Goal: Information Seeking & Learning: Learn about a topic

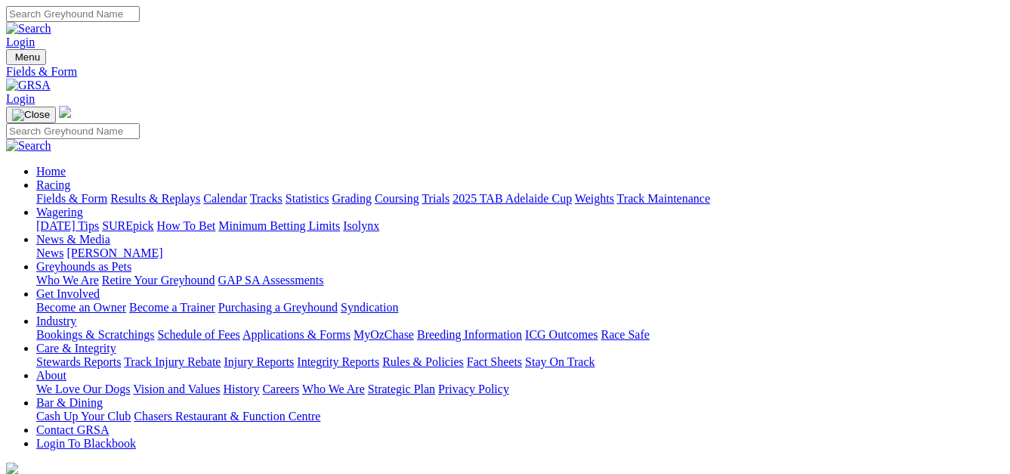
select select "NSW"
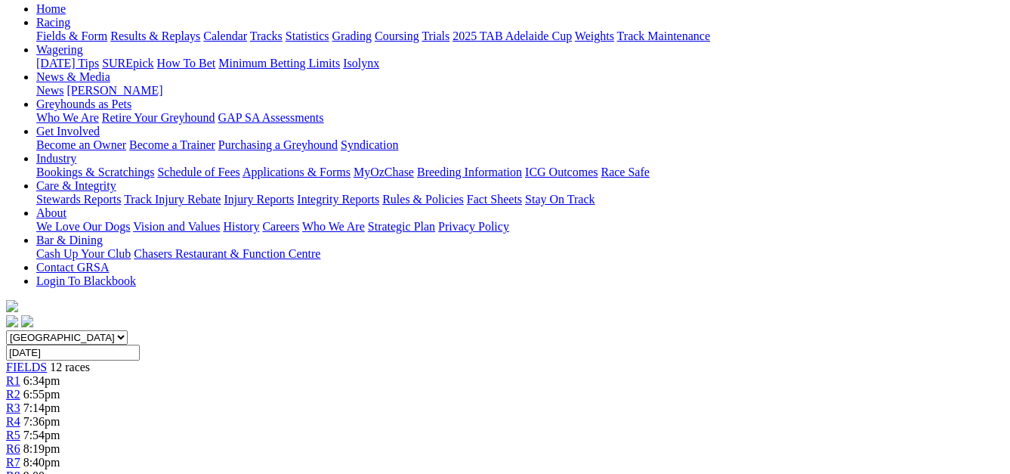
scroll to position [156, 0]
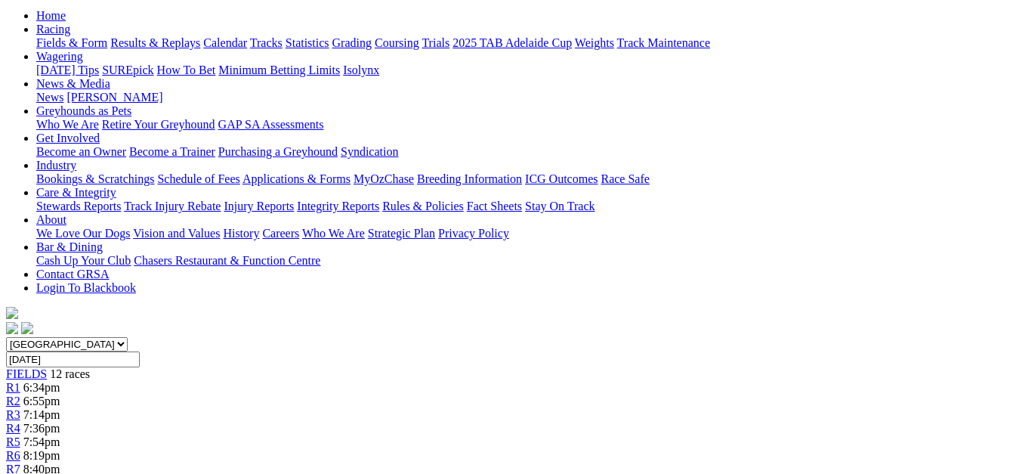
click at [60, 394] on span "6:55pm" at bounding box center [41, 400] width 37 height 13
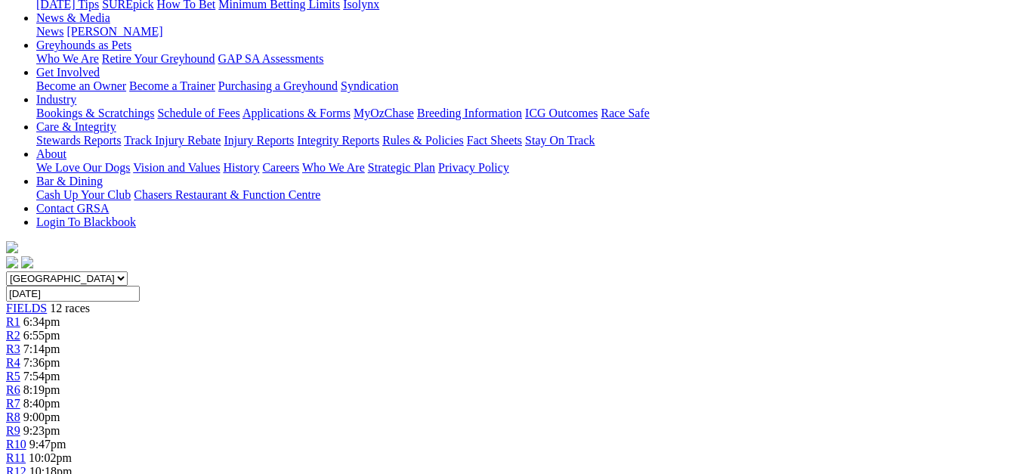
scroll to position [216, 0]
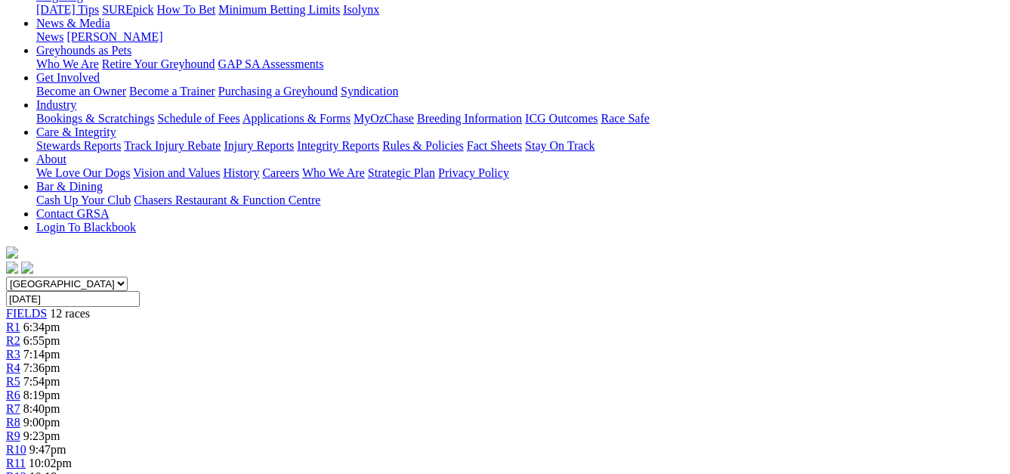
click at [60, 361] on span "7:36pm" at bounding box center [41, 367] width 37 height 13
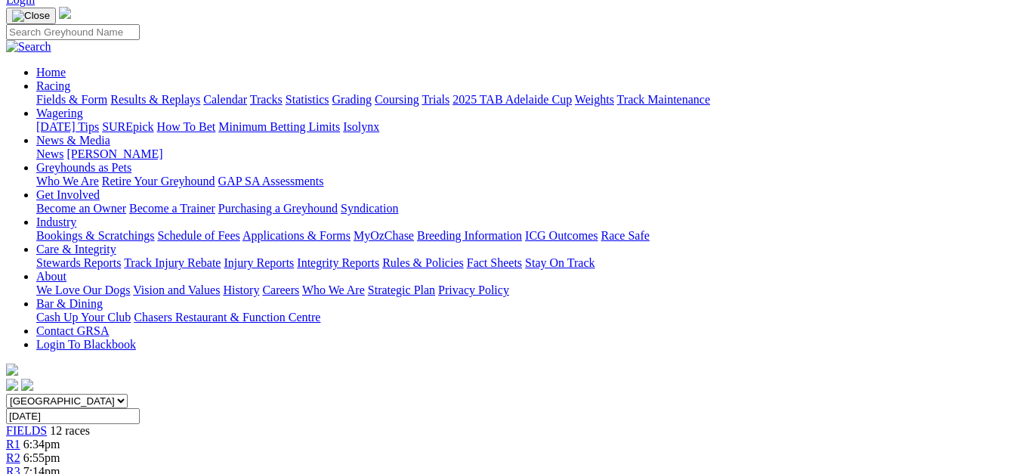
scroll to position [82, 0]
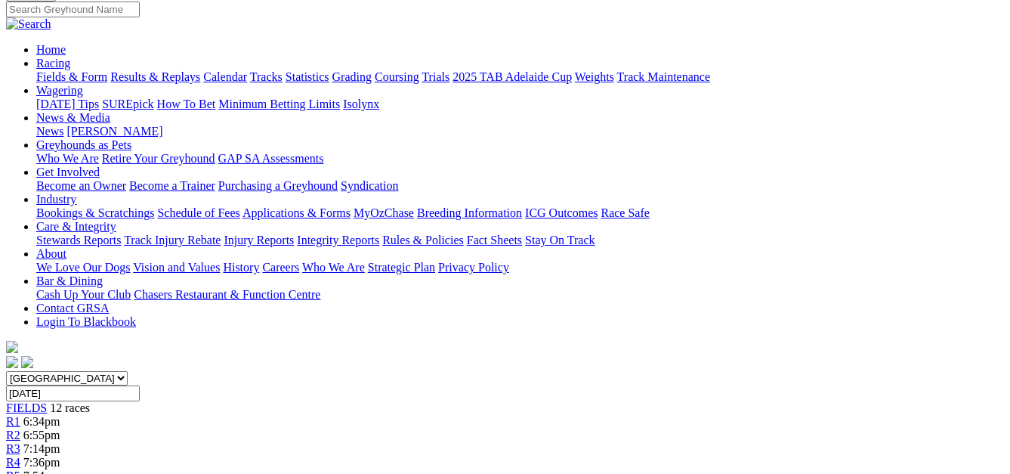
scroll to position [115, 0]
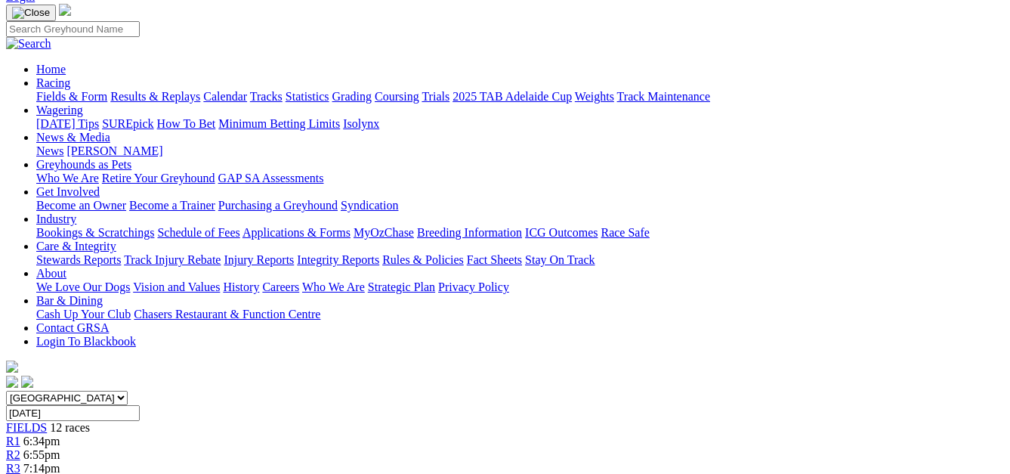
scroll to position [45, 0]
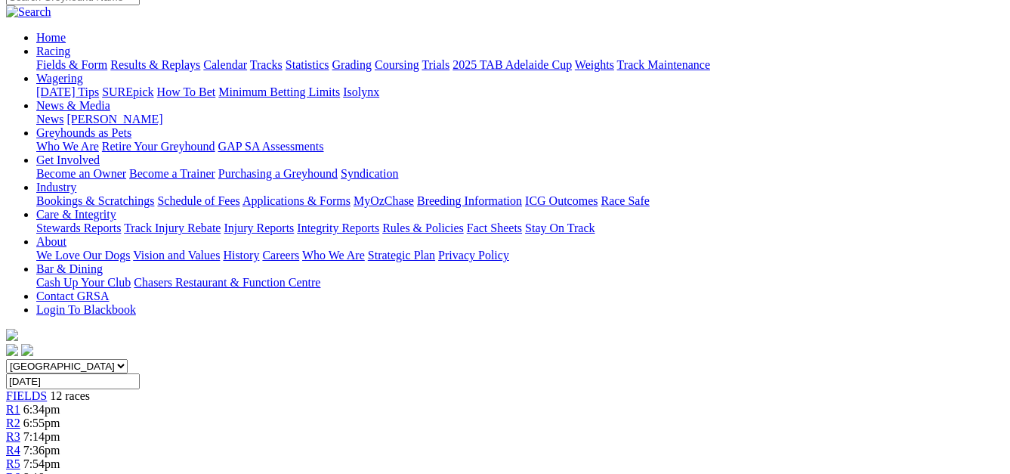
scroll to position [127, 0]
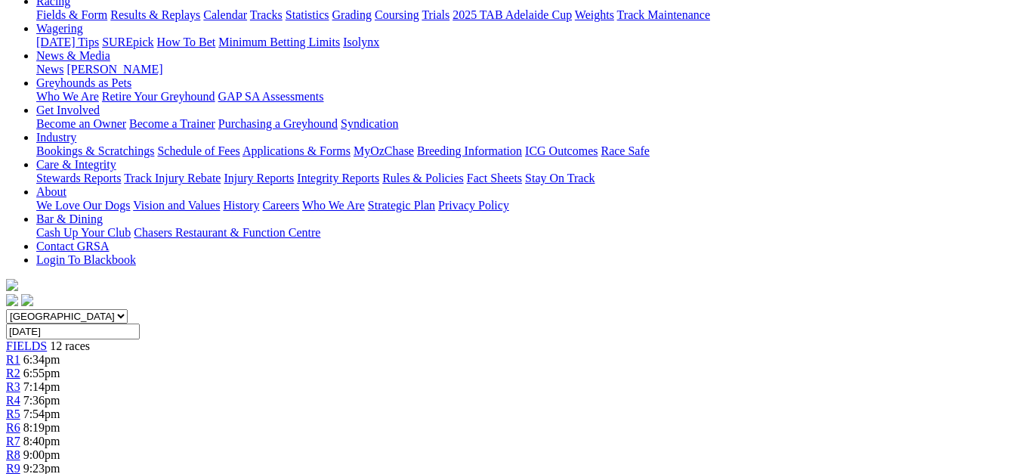
scroll to position [131, 0]
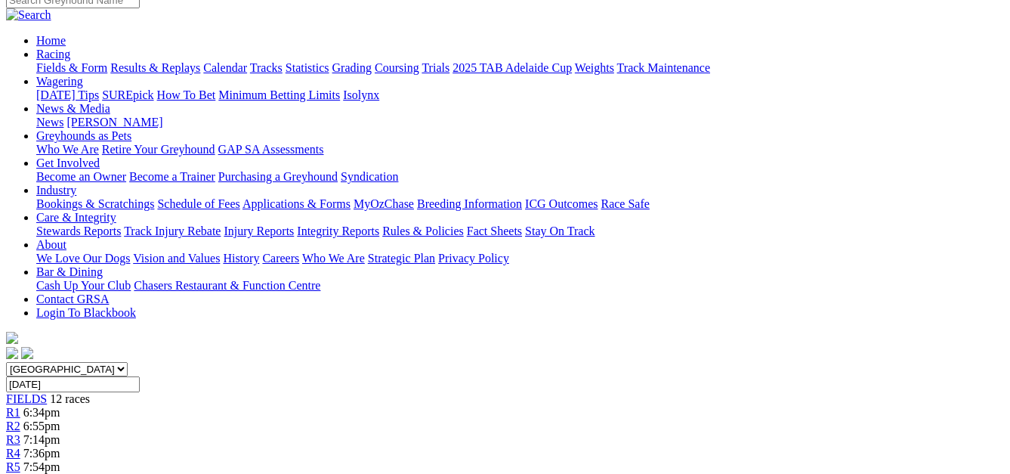
click at [128, 362] on select "South Australia New South Wales Northern Territory Queensland Tasmania Victoria…" at bounding box center [67, 369] width 122 height 14
select select "QLD"
click at [33, 362] on select "South Australia New South Wales Northern Territory Queensland Tasmania Victoria…" at bounding box center [67, 369] width 122 height 14
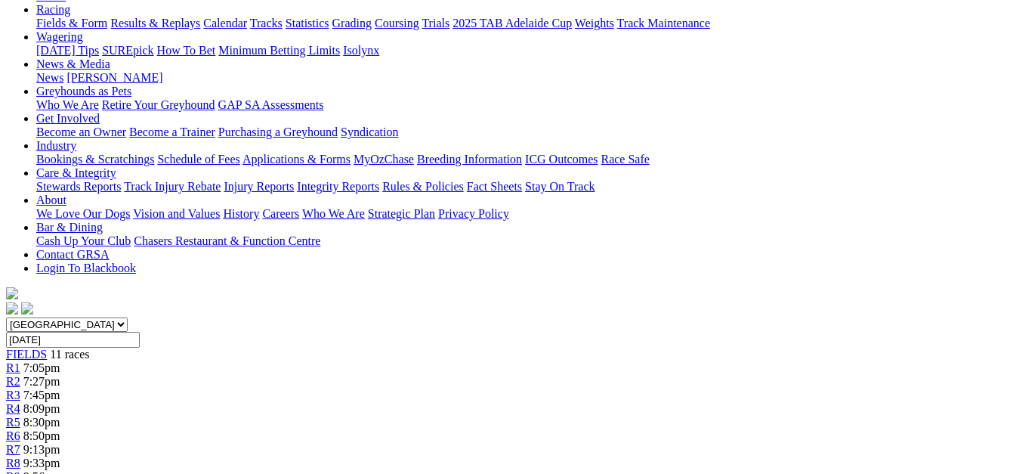
scroll to position [169, 0]
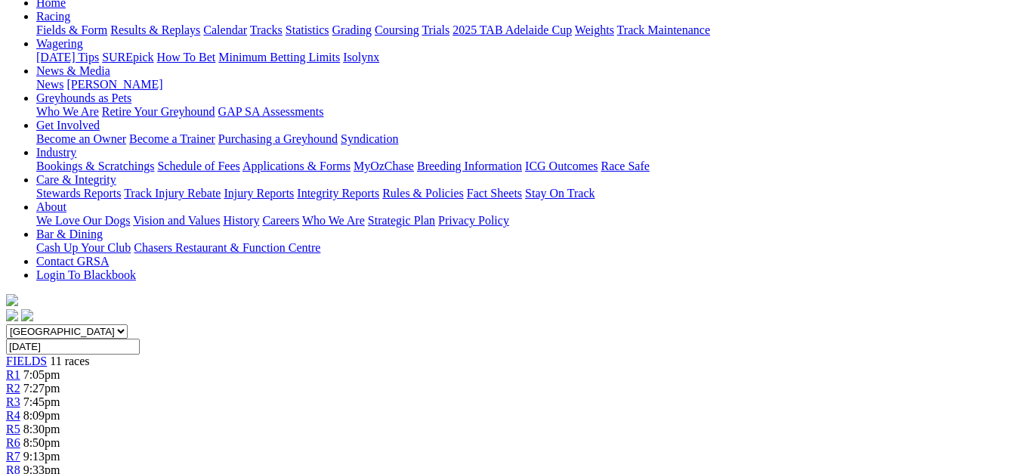
click at [20, 382] on link "R2" at bounding box center [13, 388] width 14 height 13
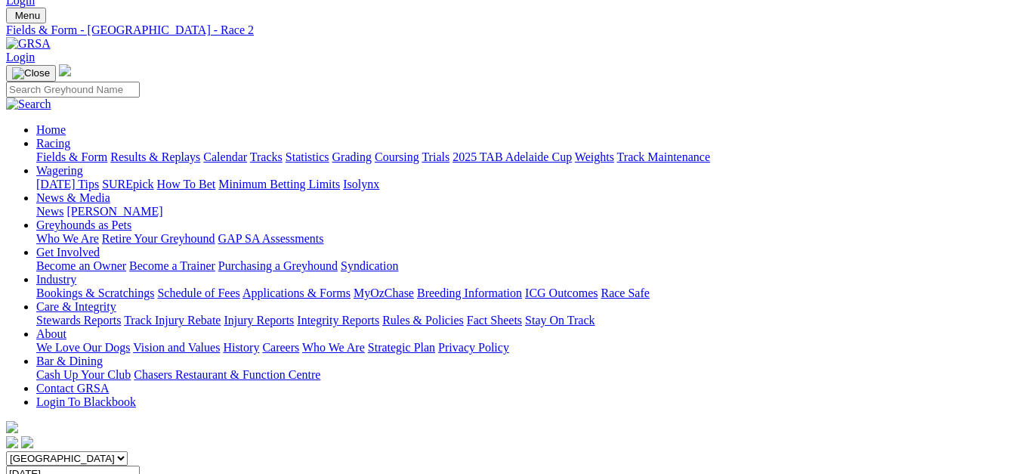
scroll to position [36, 0]
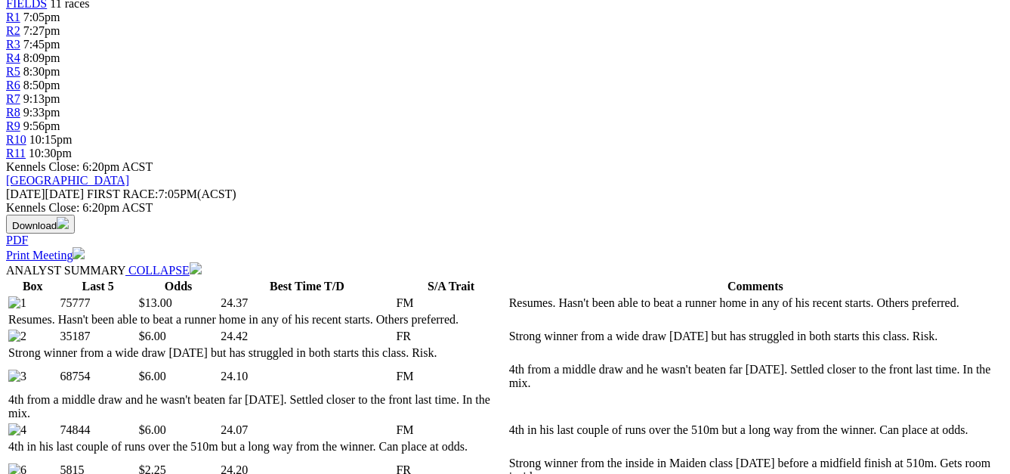
scroll to position [66, 0]
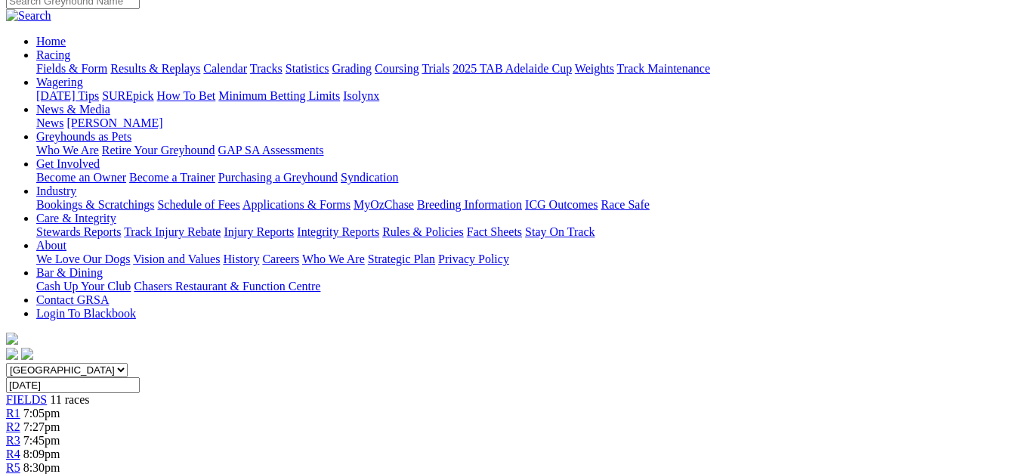
scroll to position [124, 0]
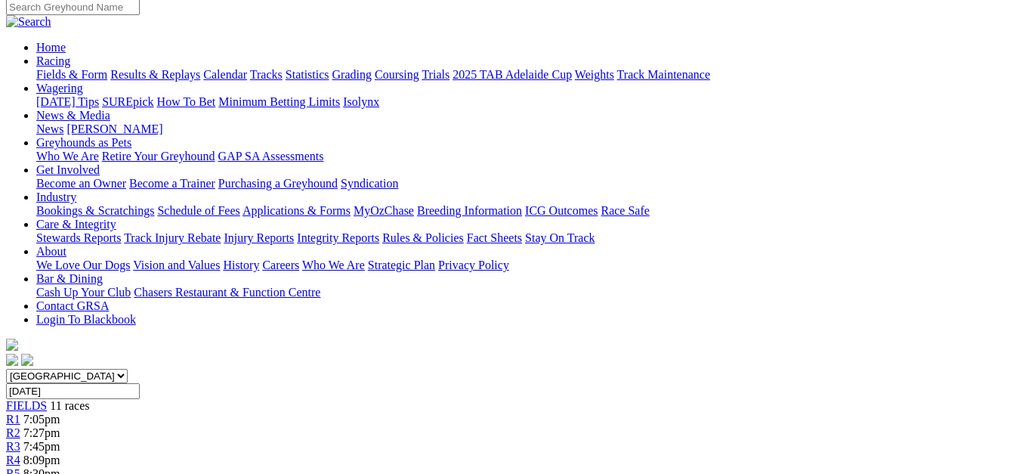
click at [475, 467] on div "R5 8:30pm" at bounding box center [505, 474] width 998 height 14
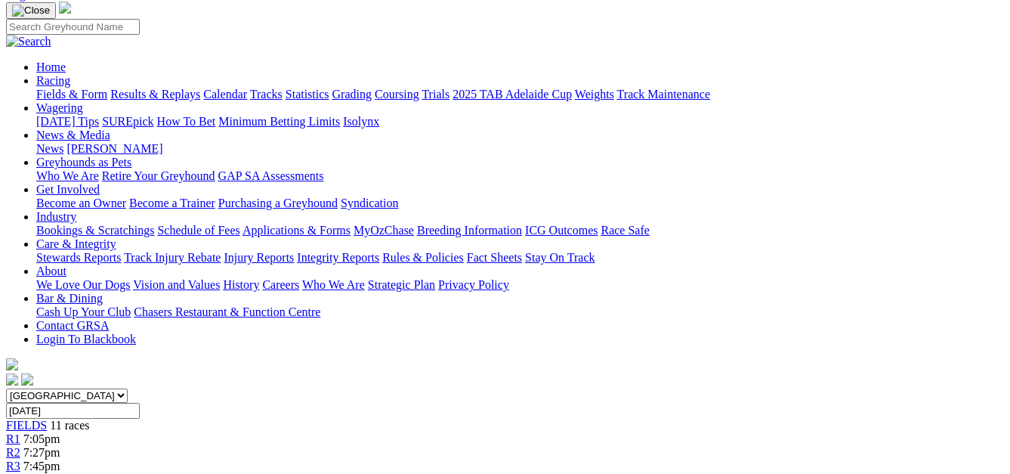
scroll to position [99, 0]
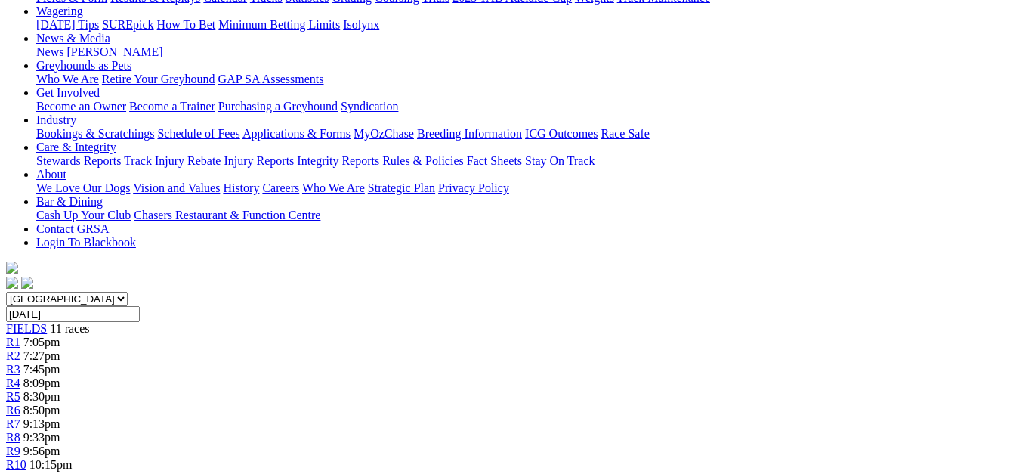
scroll to position [153, 0]
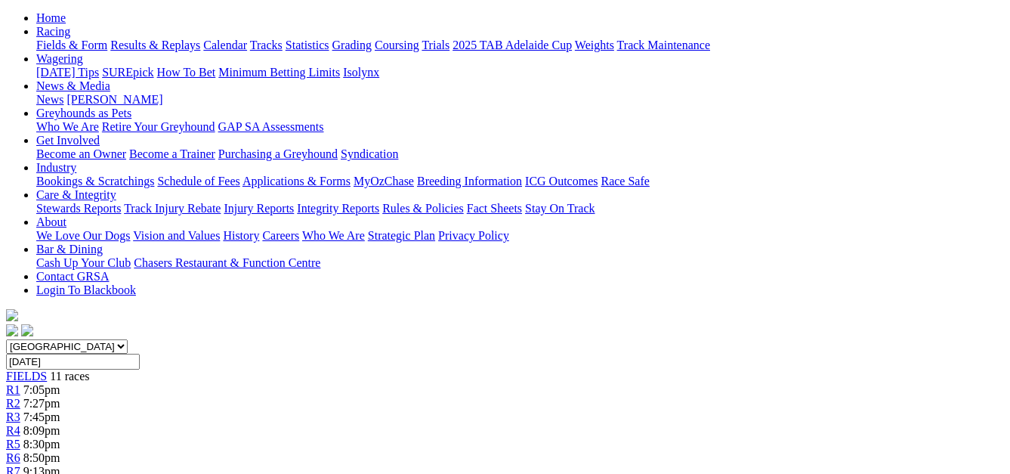
click at [631, 465] on div "R7 9:13pm" at bounding box center [505, 472] width 998 height 14
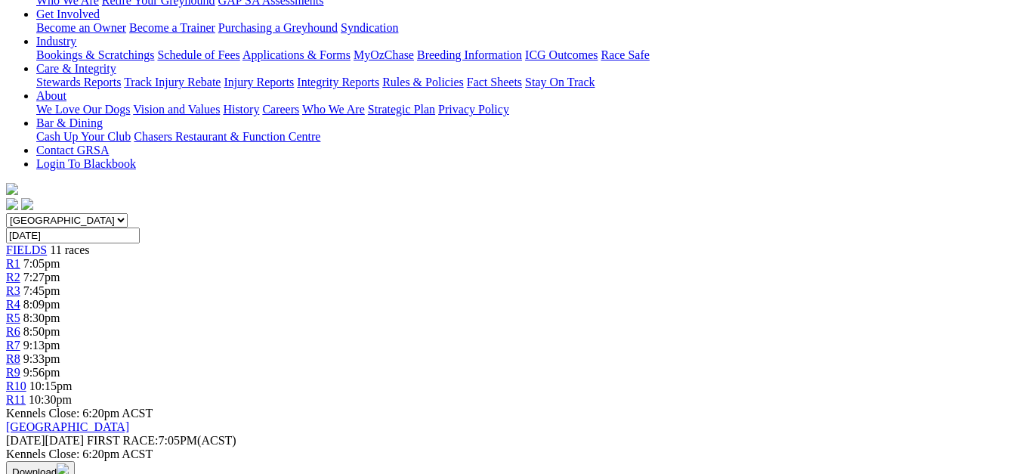
scroll to position [181, 0]
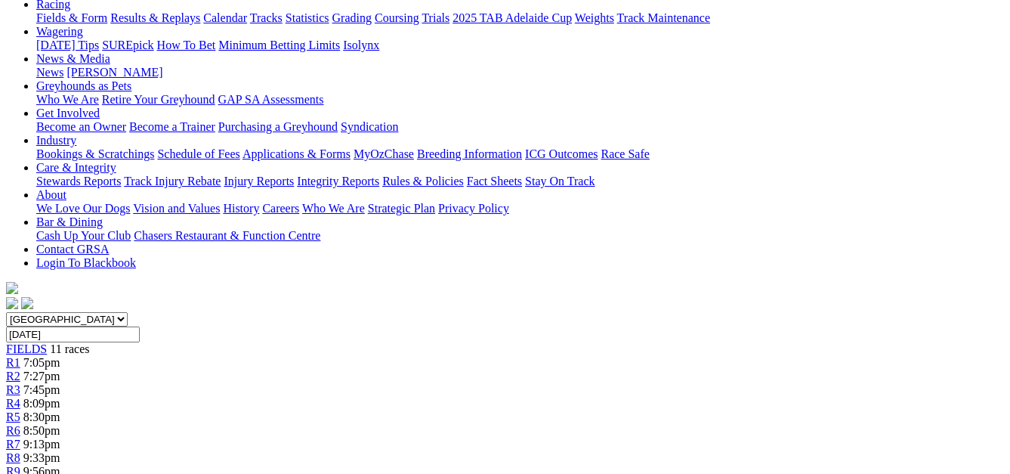
click at [20, 451] on link "R8" at bounding box center [13, 457] width 14 height 13
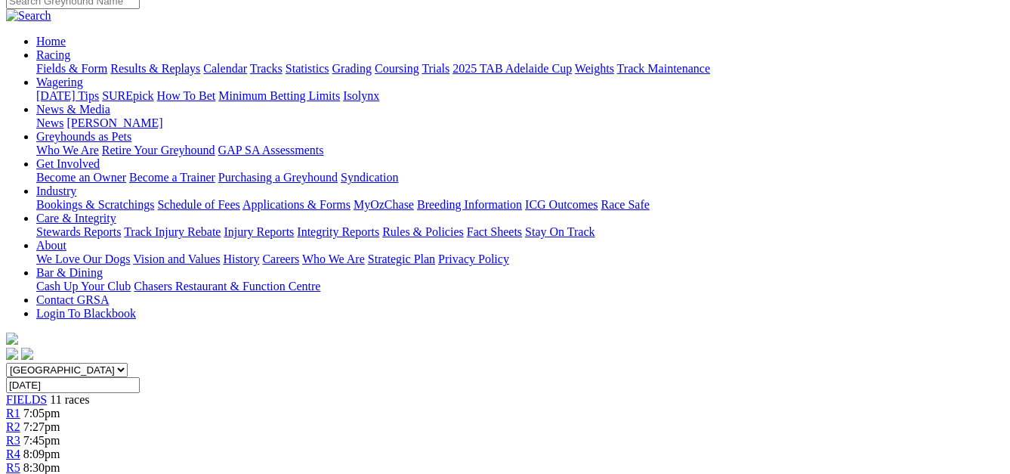
scroll to position [124, 0]
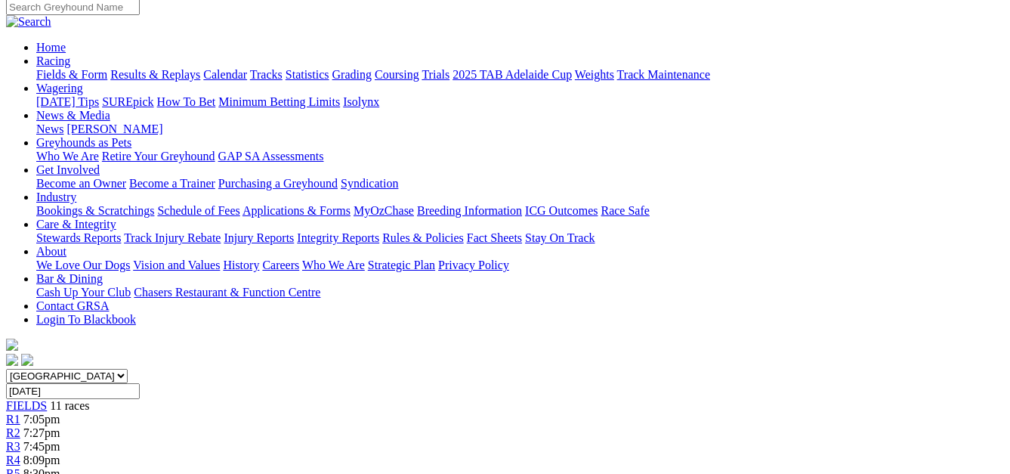
click at [128, 369] on select "South Australia New South Wales Northern Territory Queensland Tasmania Victoria…" at bounding box center [67, 376] width 122 height 14
select select "SA"
click at [33, 369] on select "South Australia New South Wales Northern Territory Queensland Tasmania Victoria…" at bounding box center [67, 376] width 122 height 14
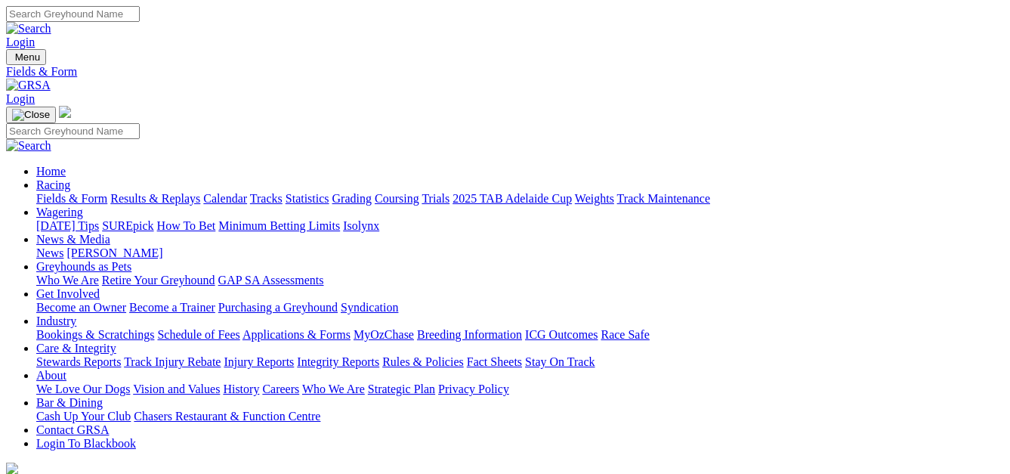
select select "VIC"
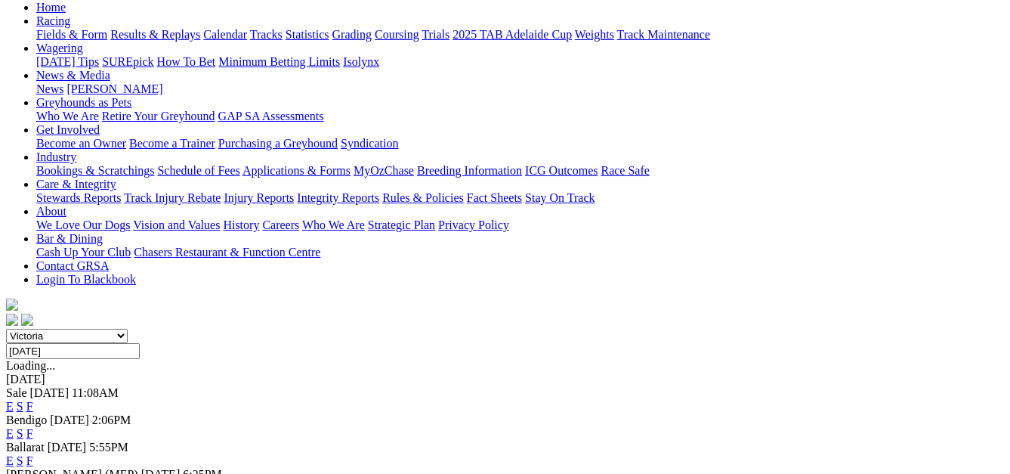
scroll to position [168, 0]
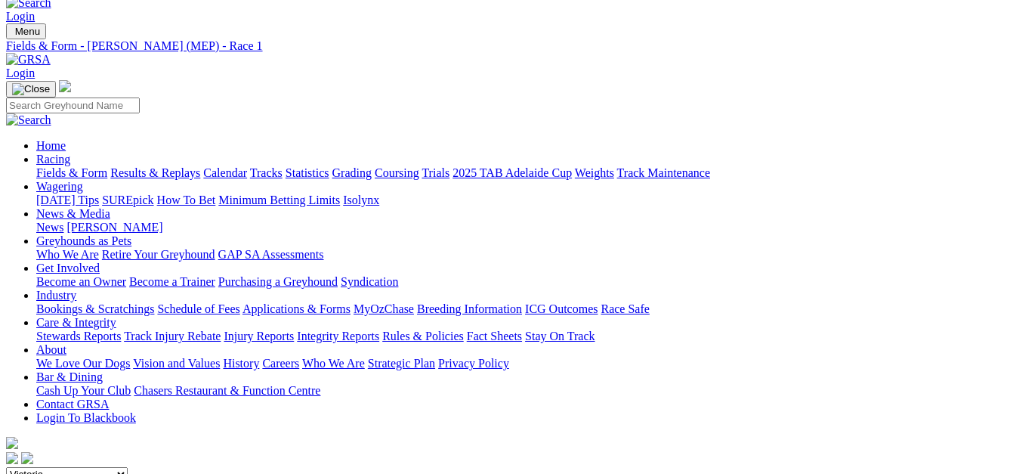
scroll to position [15, 0]
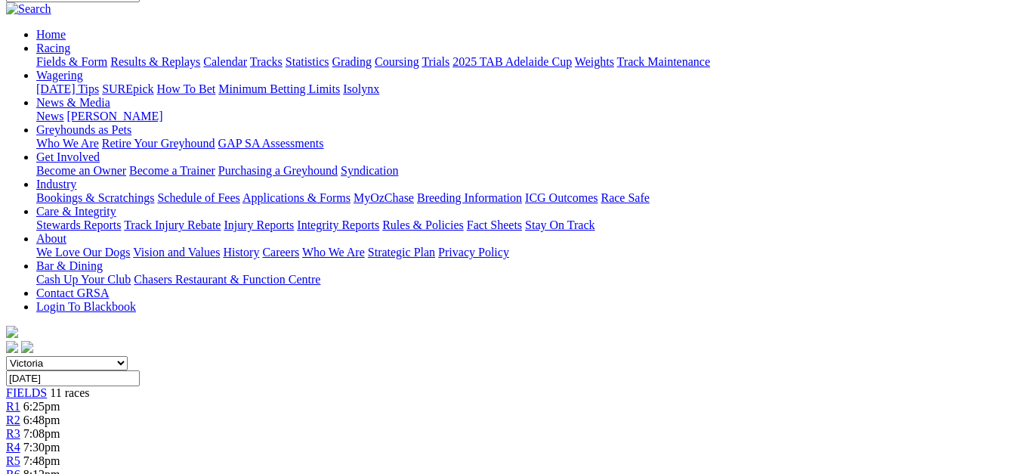
scroll to position [118, 0]
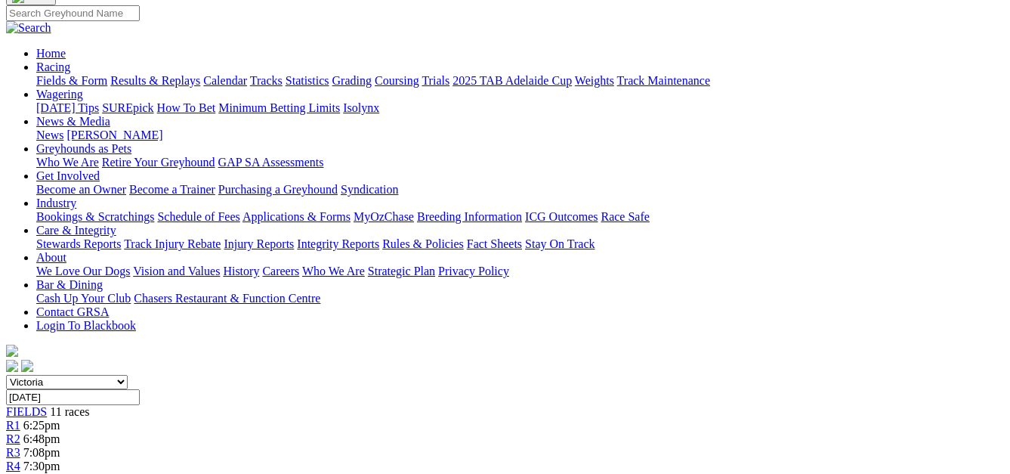
click at [60, 419] on span "6:25pm" at bounding box center [41, 425] width 37 height 13
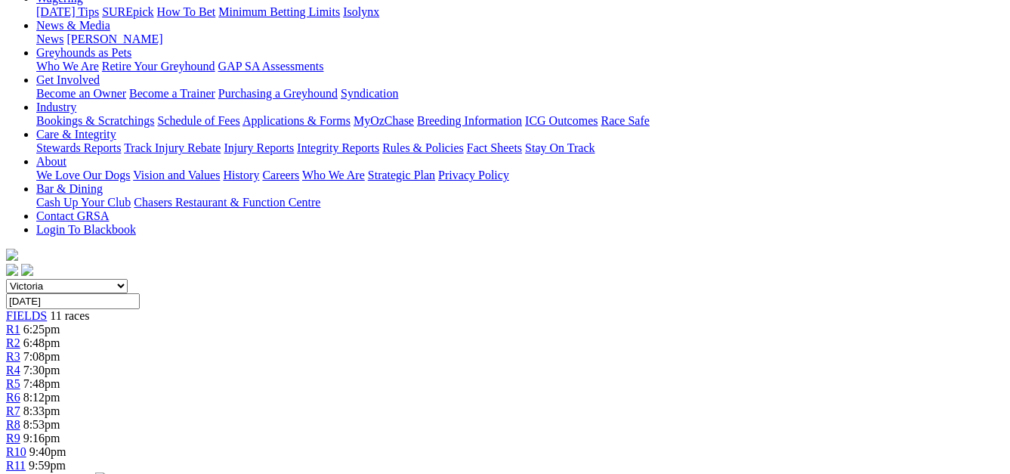
scroll to position [117, 0]
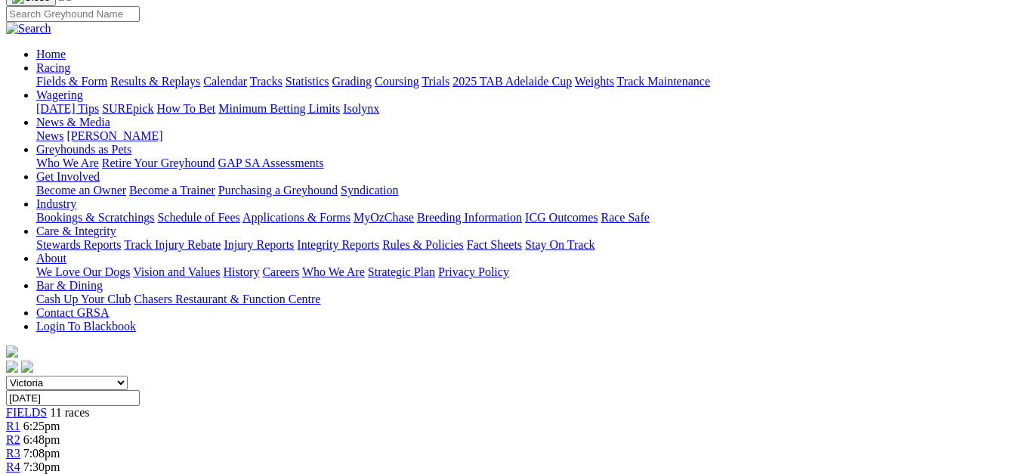
click at [252, 433] on div "R2 6:48pm" at bounding box center [505, 440] width 998 height 14
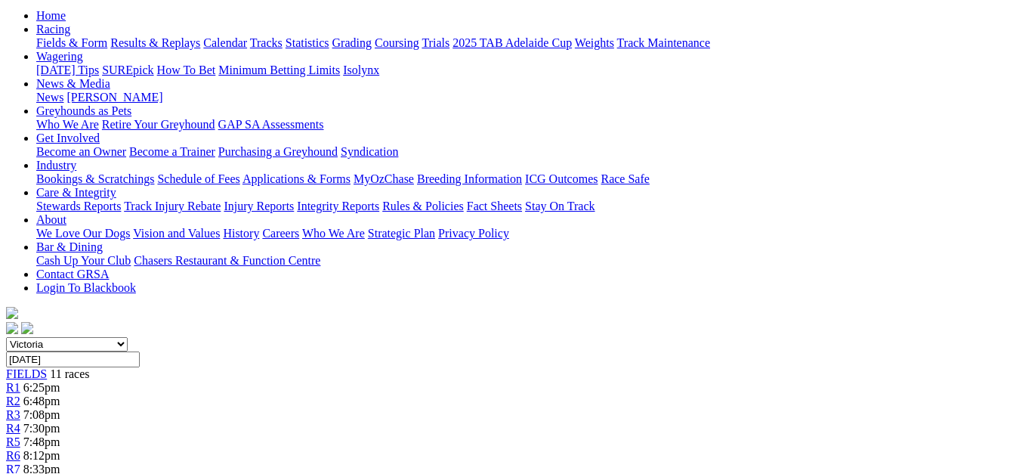
scroll to position [137, 0]
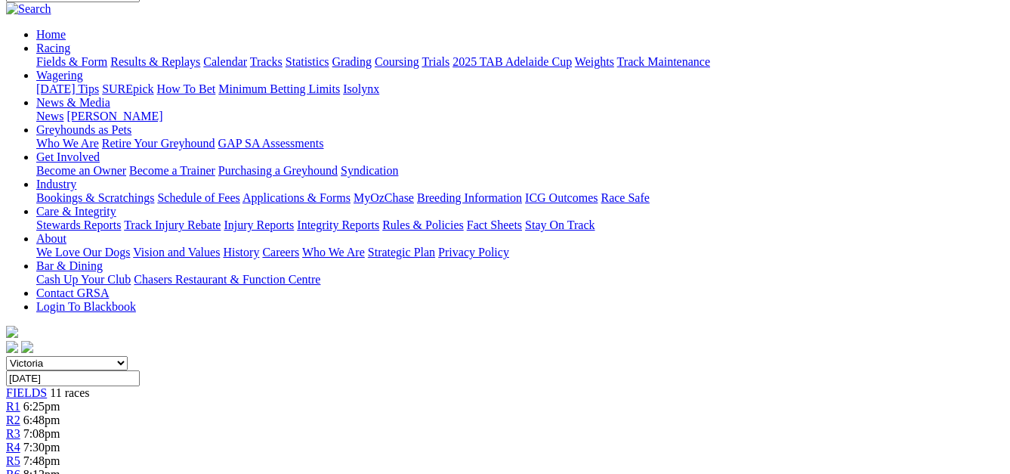
click at [20, 441] on span "R4" at bounding box center [13, 447] width 14 height 13
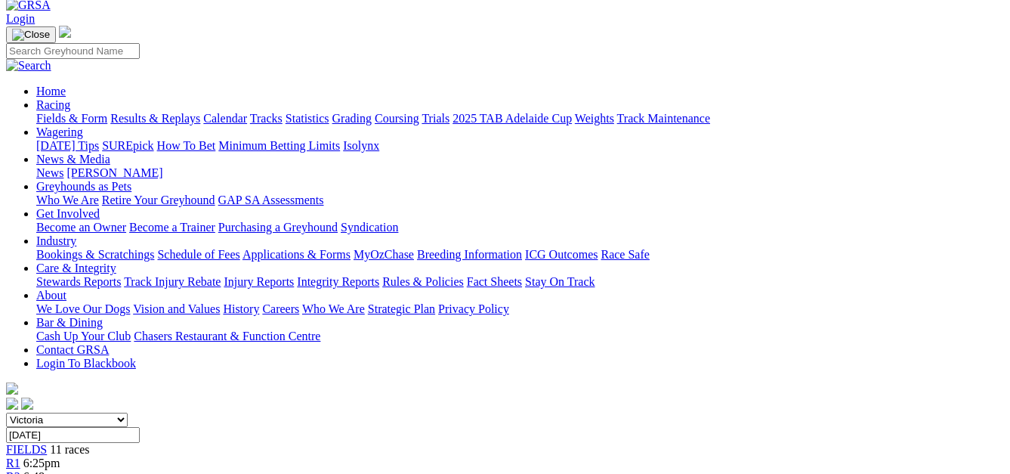
scroll to position [66, 0]
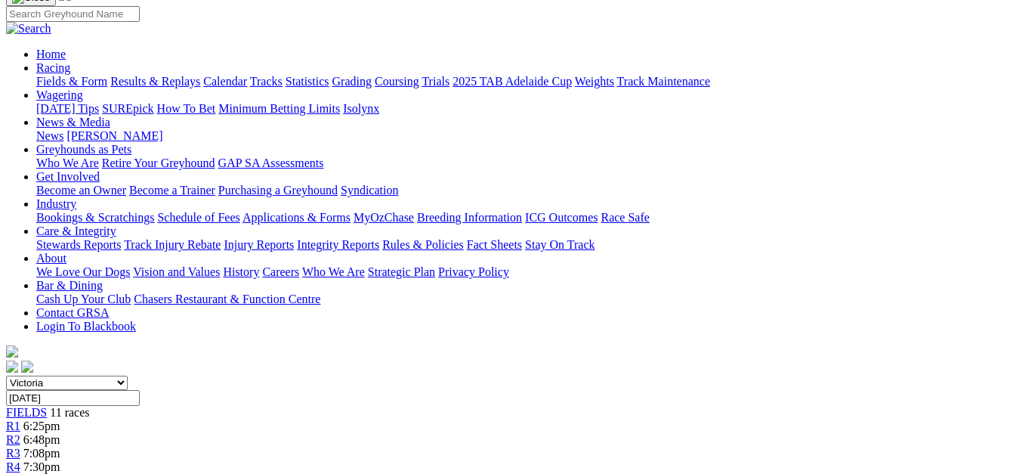
scroll to position [107, 0]
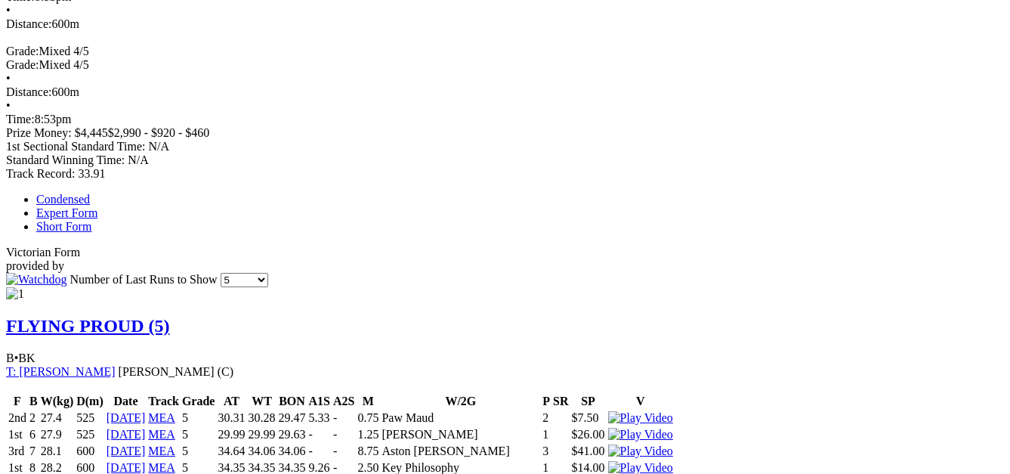
scroll to position [834, 0]
